Goal: Information Seeking & Learning: Learn about a topic

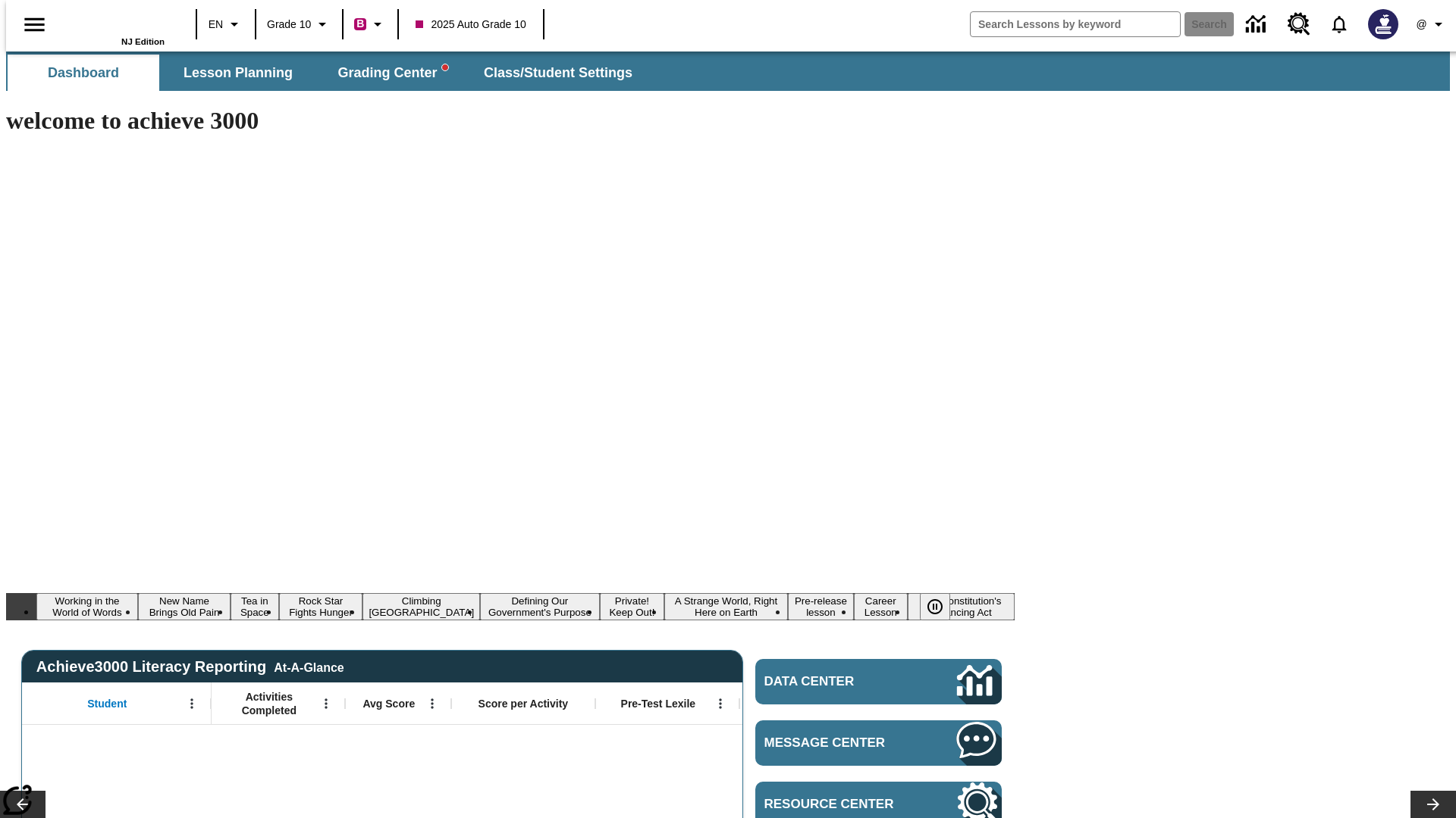
type input "-1"
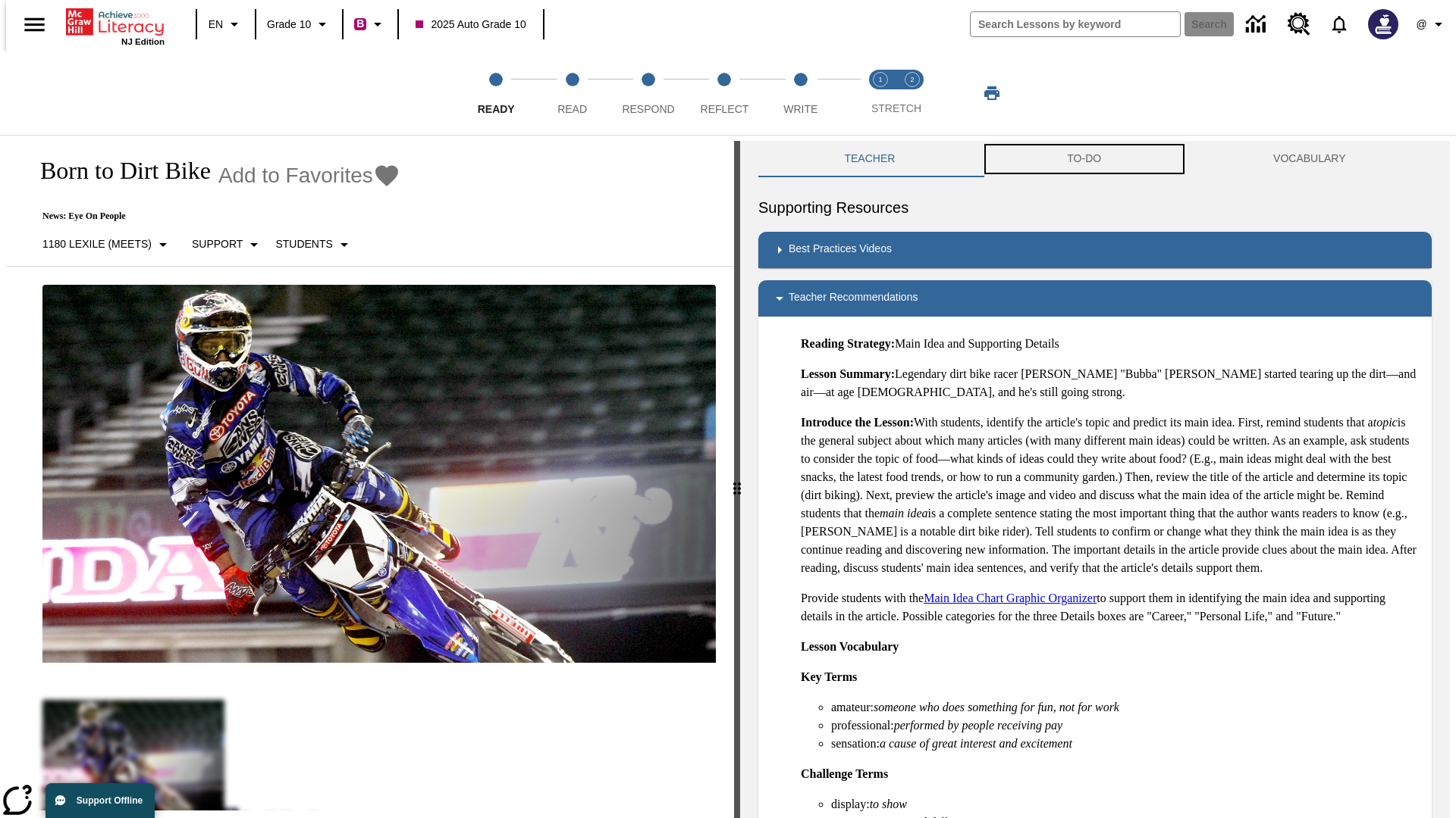
click at [1084, 160] on button "TO-DO" at bounding box center [1084, 159] width 206 height 37
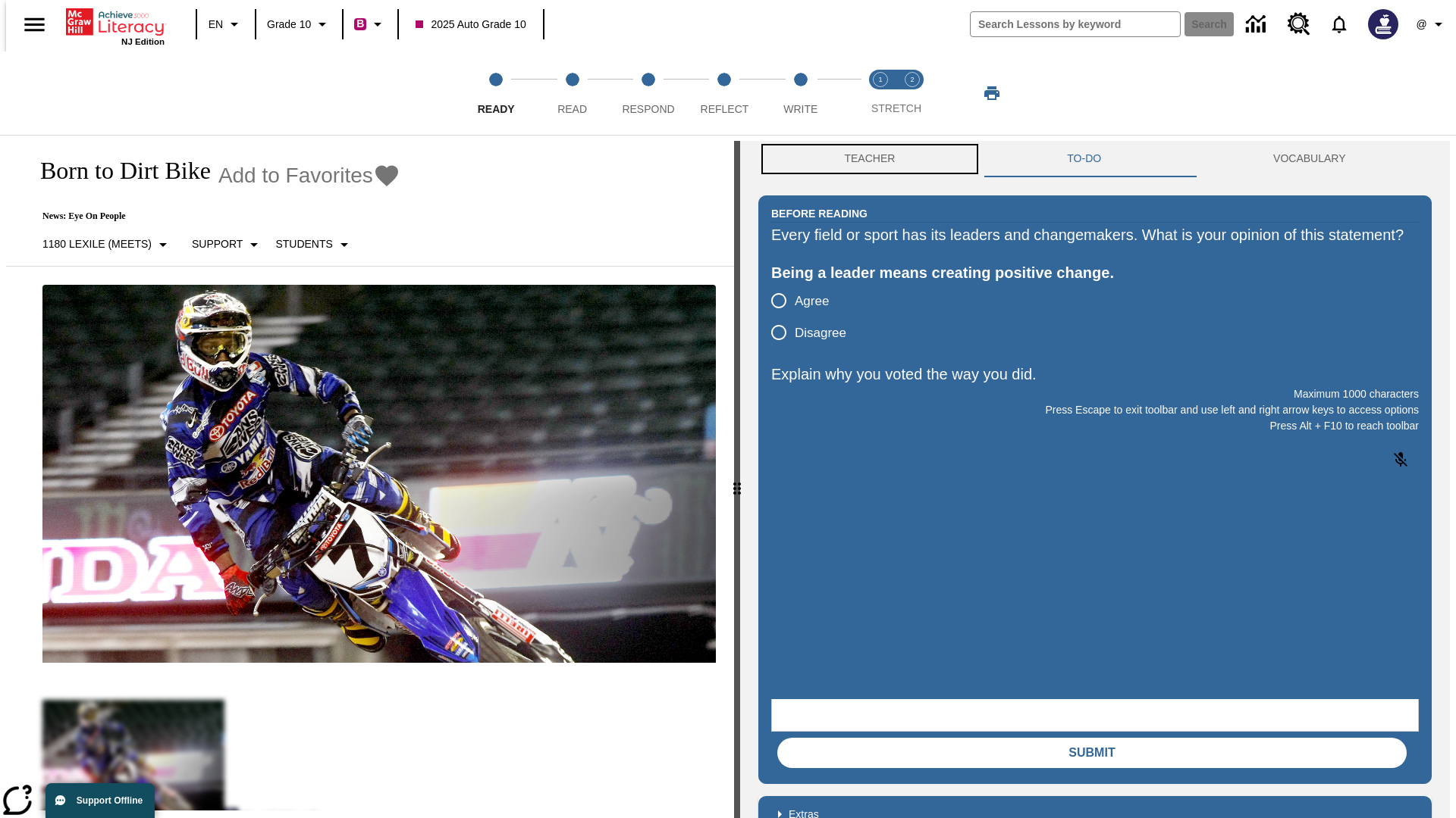
scroll to position [1, 0]
click at [865, 160] on button "Teacher" at bounding box center [869, 158] width 223 height 37
